Goal: Task Accomplishment & Management: Manage account settings

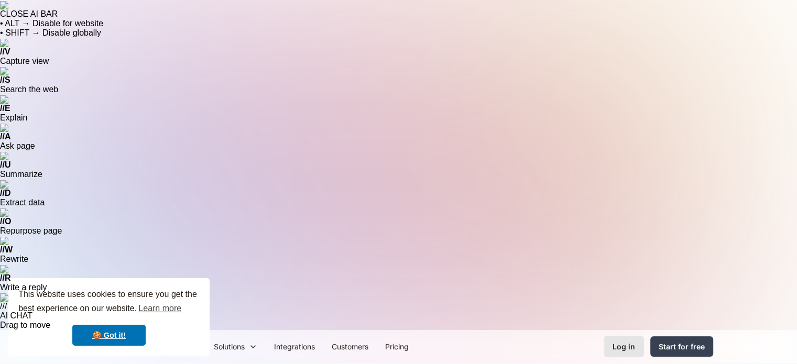
click at [617, 341] on div "Log in" at bounding box center [624, 346] width 23 height 11
